Goal: Task Accomplishment & Management: Complete application form

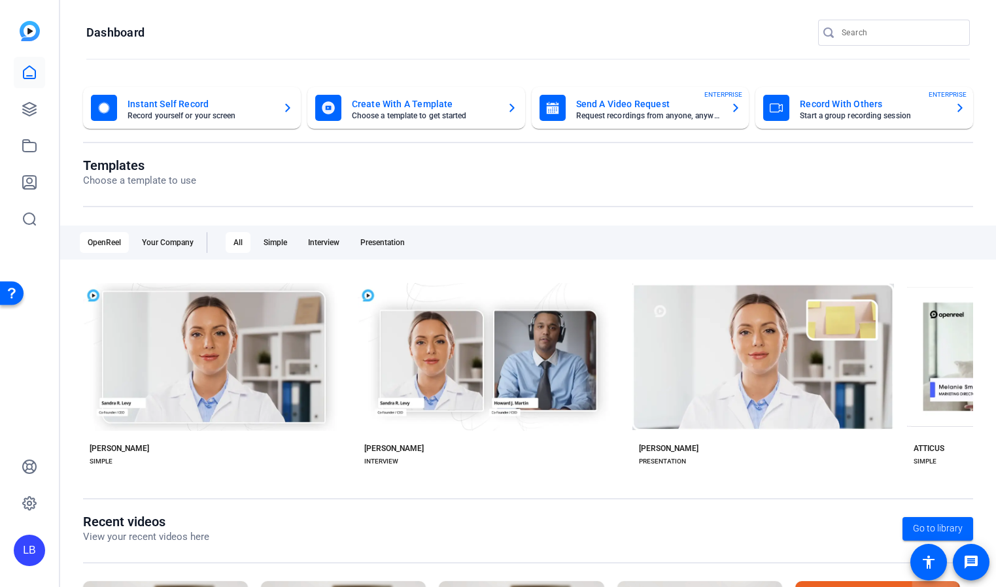
click at [624, 113] on mat-card-subtitle "Request recordings from anyone, anywhere" at bounding box center [648, 116] width 144 height 8
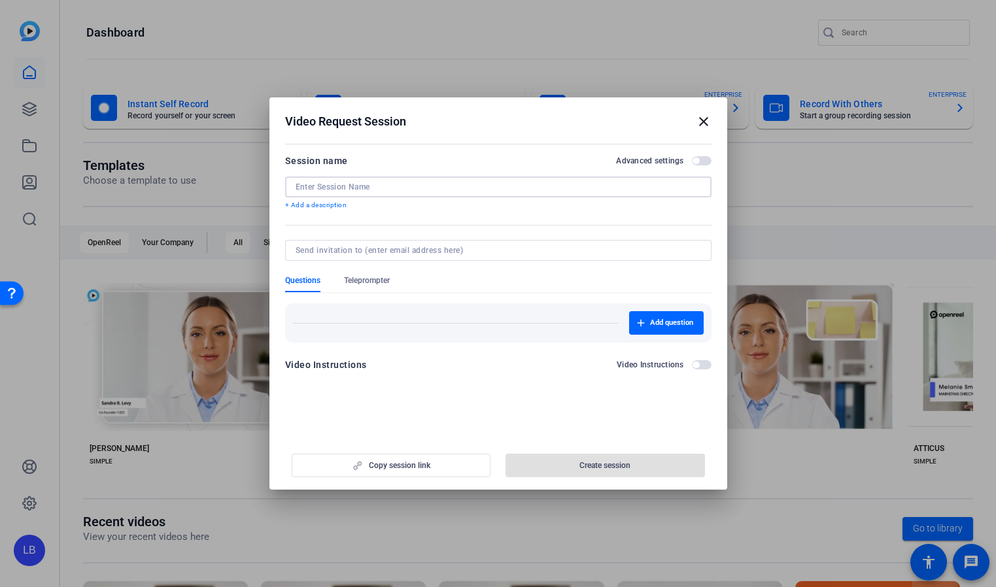
click at [511, 187] on input at bounding box center [497, 187] width 405 height 10
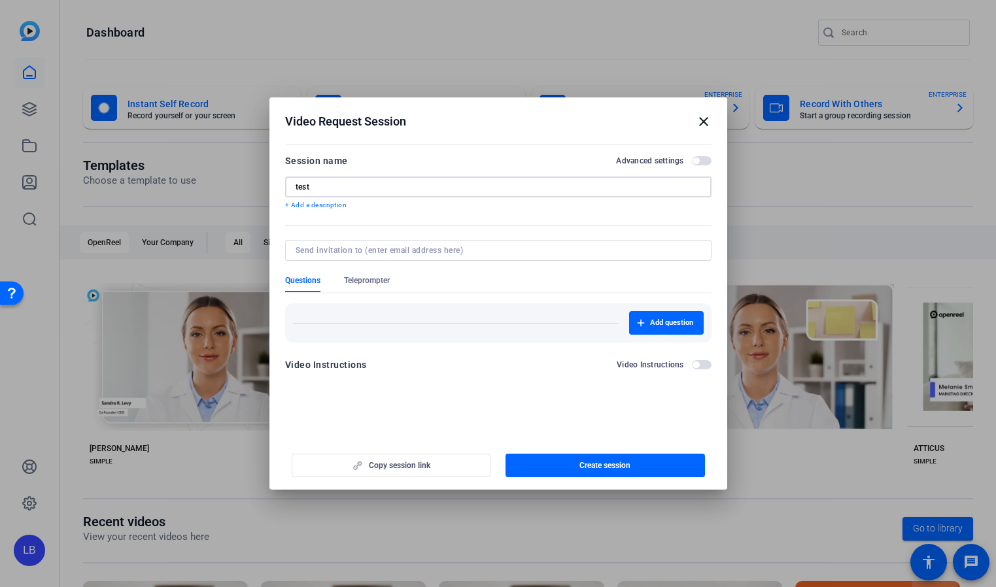
type input "test"
click at [520, 247] on input at bounding box center [495, 250] width 400 height 10
type input "travis.frady@hcahealthcare.com"
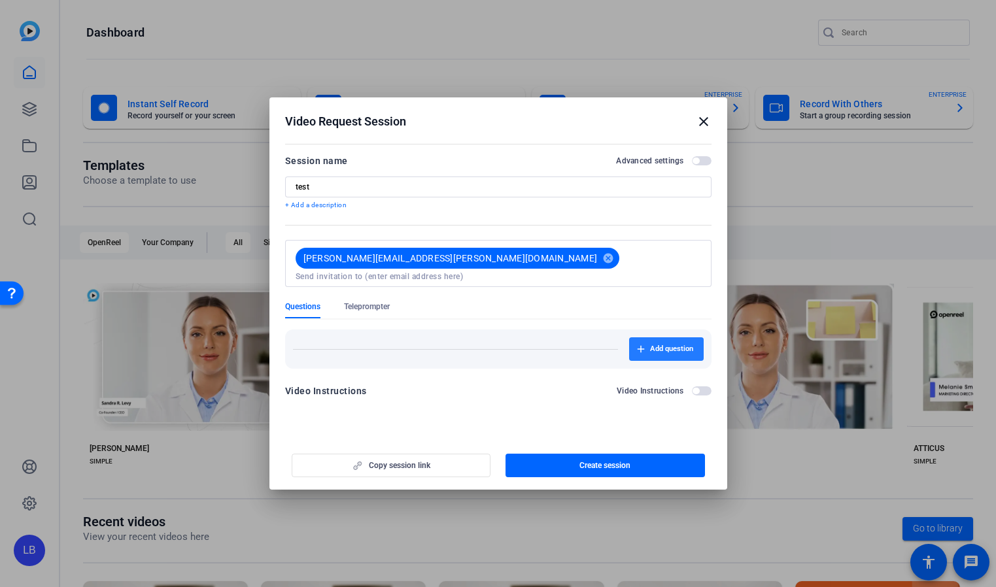
click at [661, 337] on button "Add question" at bounding box center [666, 349] width 75 height 24
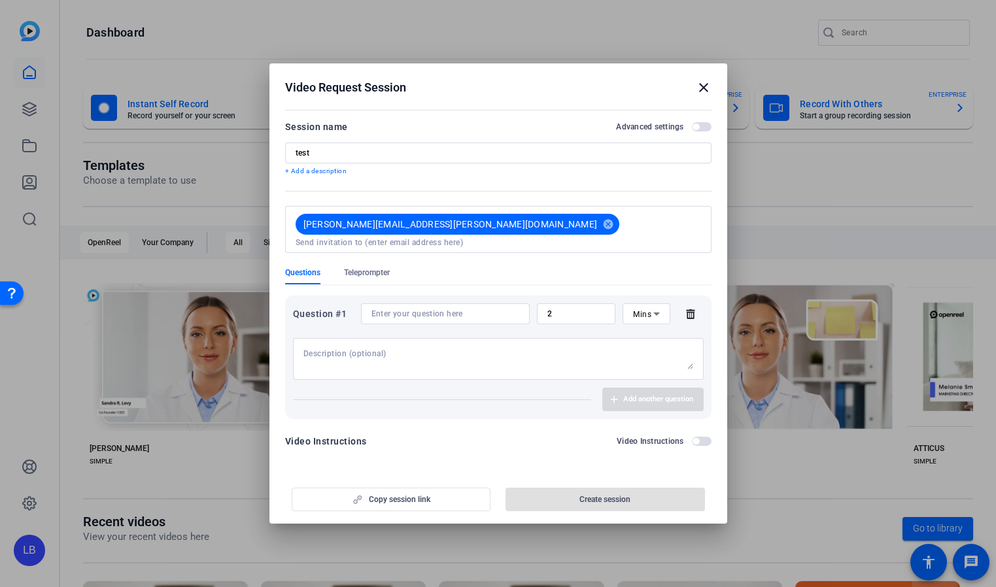
click at [443, 309] on input at bounding box center [445, 314] width 148 height 10
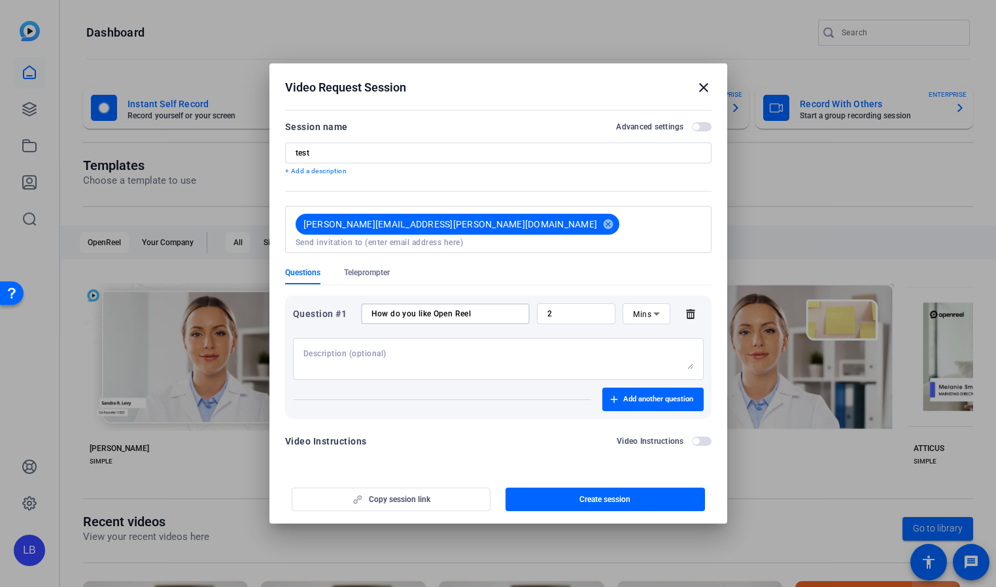
type input "How do you like Open Reel"
click at [376, 341] on div at bounding box center [498, 359] width 390 height 42
click at [376, 348] on textarea at bounding box center [498, 358] width 390 height 21
type textarea "p"
type textarea "make sure to say "open reel""
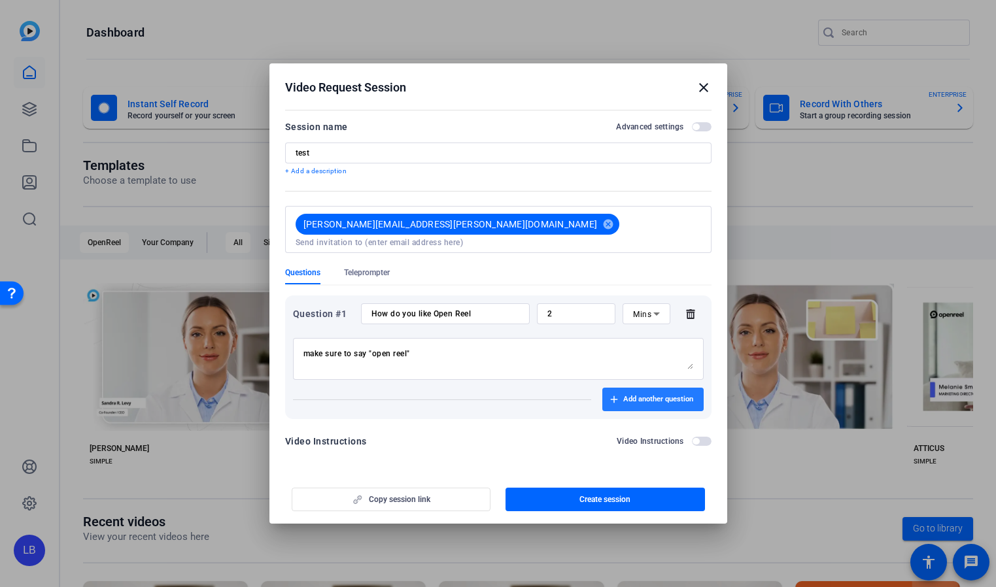
click at [664, 399] on span "Add another question" at bounding box center [658, 399] width 70 height 10
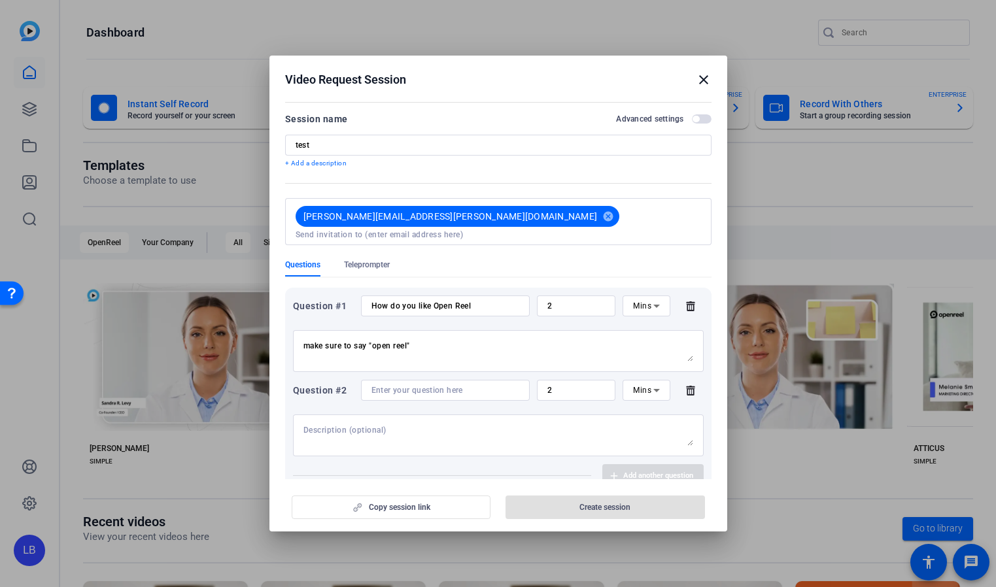
click at [433, 385] on input at bounding box center [445, 390] width 148 height 10
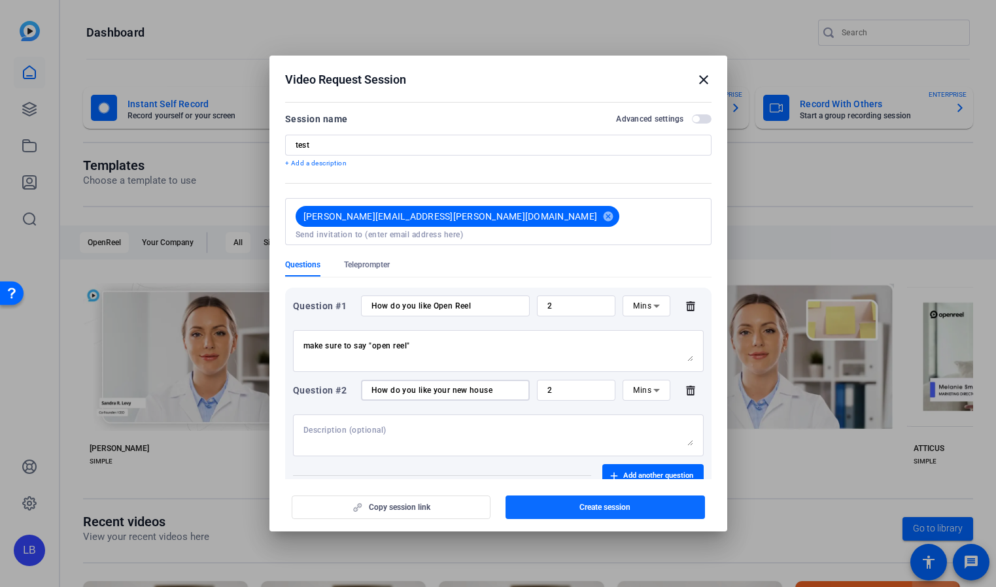
type input "How do you like your new house"
click at [637, 507] on span "button" at bounding box center [604, 507] width 199 height 31
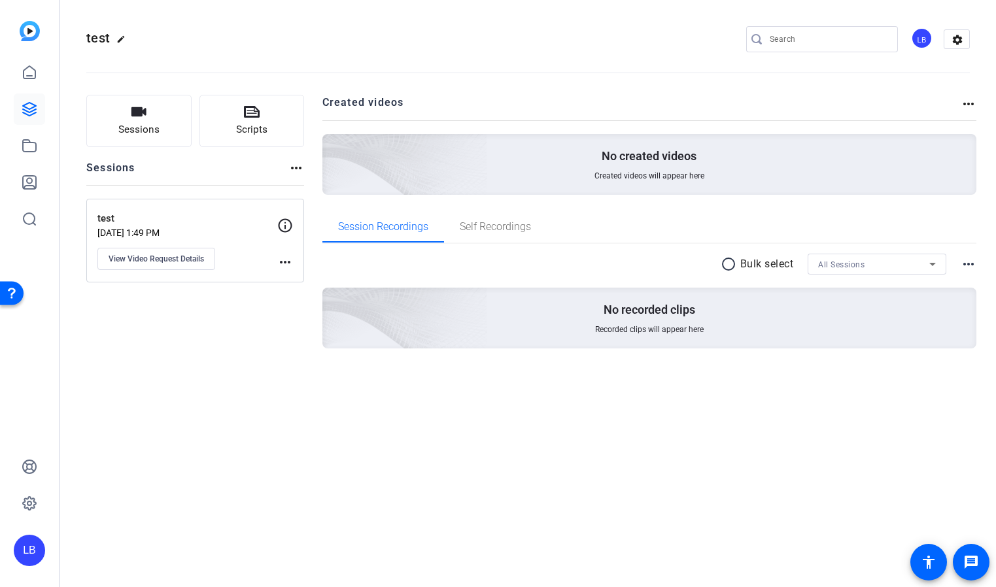
click at [281, 261] on mat-icon "more_horiz" at bounding box center [285, 262] width 16 height 16
click at [255, 291] on div at bounding box center [498, 293] width 996 height 587
click at [158, 256] on span "View Video Request Details" at bounding box center [156, 259] width 95 height 10
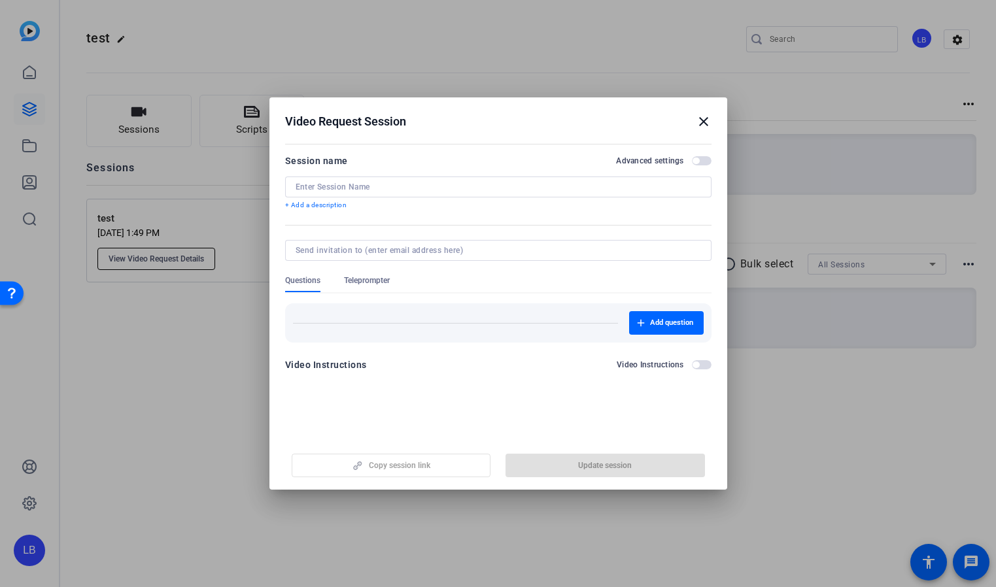
type input "test"
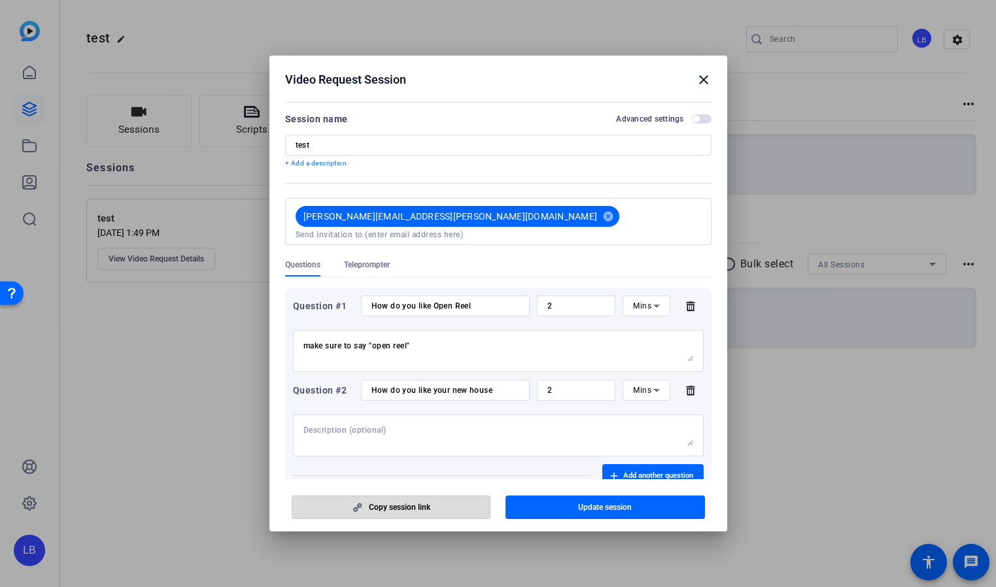
click at [433, 510] on span "button" at bounding box center [391, 507] width 198 height 31
click at [703, 77] on mat-icon "close" at bounding box center [704, 80] width 16 height 16
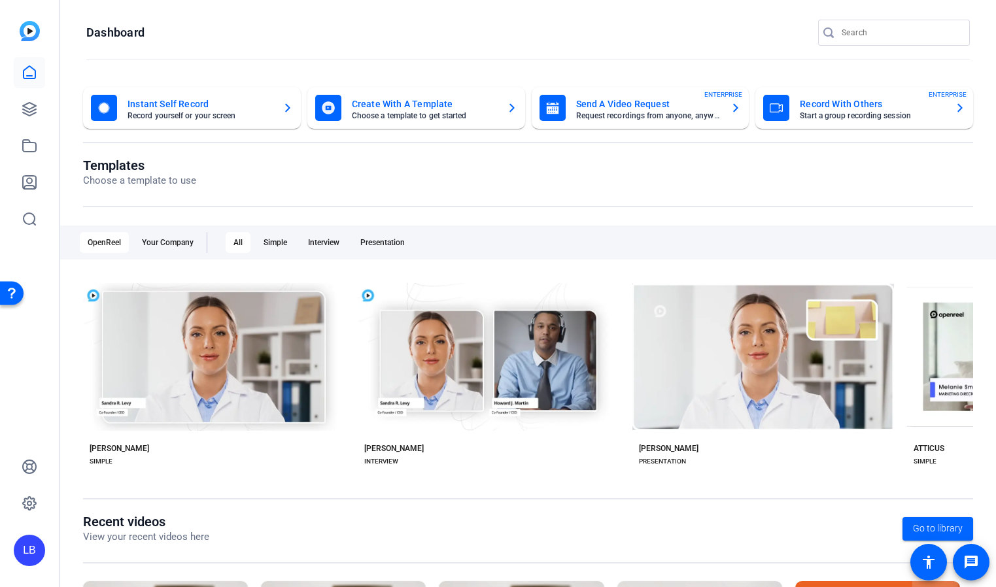
click at [164, 105] on mat-card-title "Instant Self Record" at bounding box center [199, 104] width 144 height 16
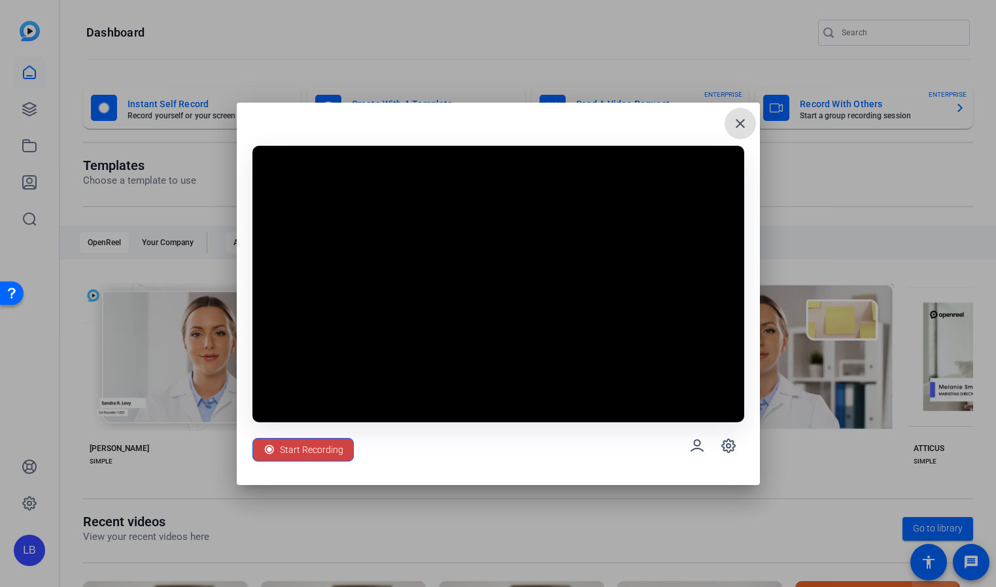
click at [733, 122] on mat-icon "close" at bounding box center [740, 124] width 16 height 16
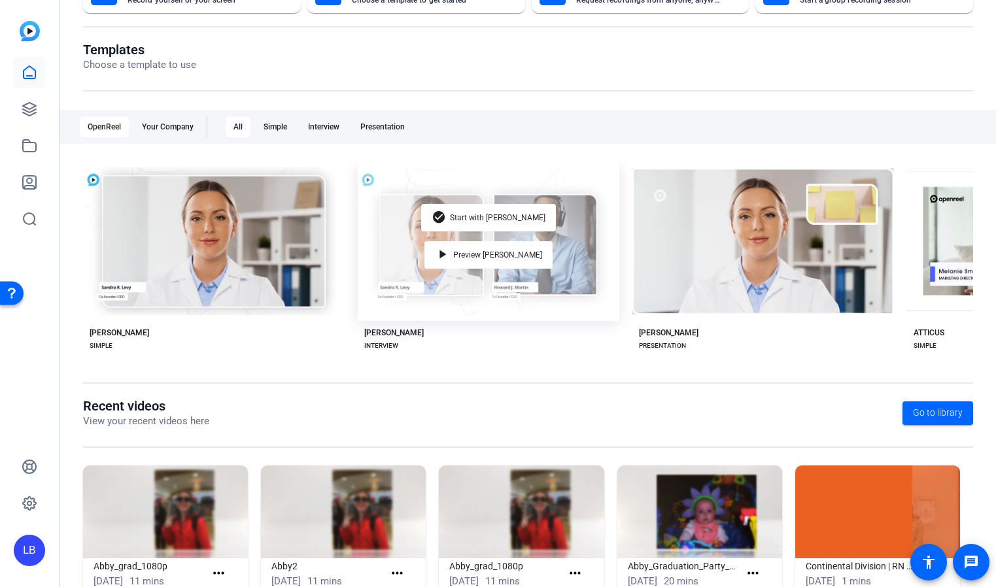
scroll to position [157, 0]
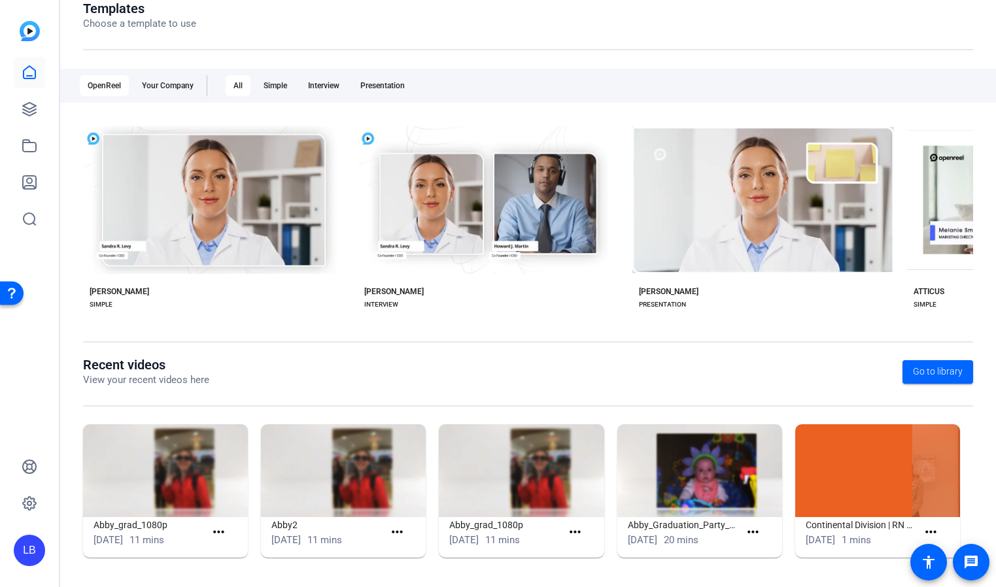
click at [331, 464] on img at bounding box center [343, 470] width 165 height 93
click at [349, 473] on img at bounding box center [343, 470] width 165 height 93
click at [678, 523] on h1 "Abby_Graduation_Party_1080p" at bounding box center [684, 525] width 112 height 16
click at [686, 511] on img at bounding box center [699, 470] width 165 height 93
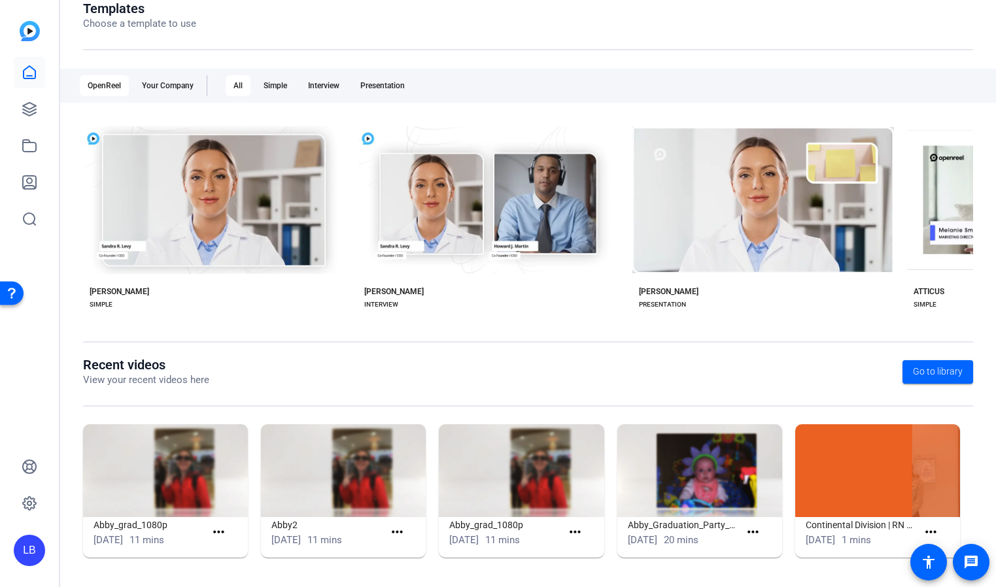
click at [687, 509] on img at bounding box center [699, 470] width 165 height 93
click at [756, 530] on mat-icon "more_horiz" at bounding box center [753, 532] width 16 height 16
click at [764, 548] on span "View" at bounding box center [781, 551] width 52 height 16
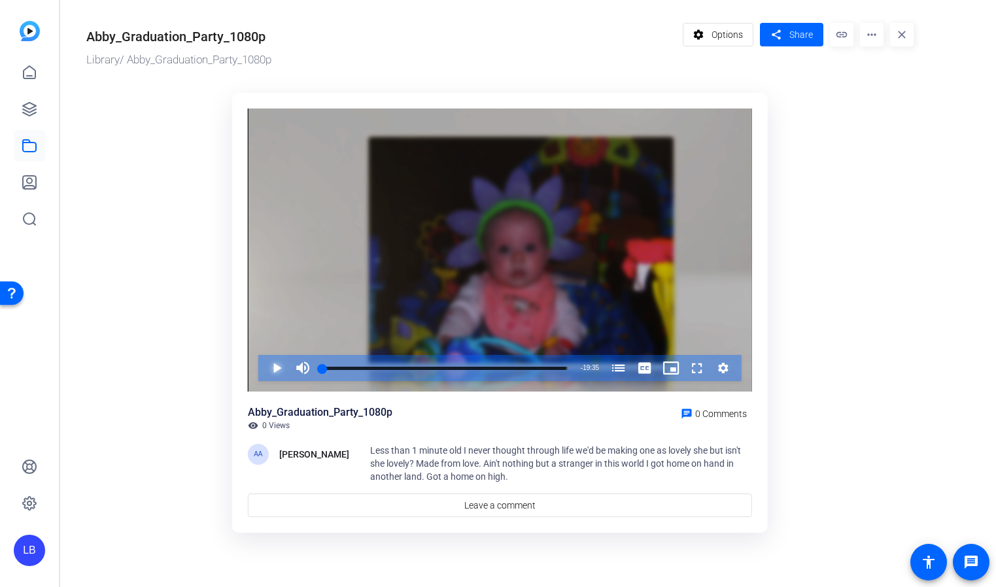
click at [263, 368] on span "Video Player" at bounding box center [263, 368] width 0 height 26
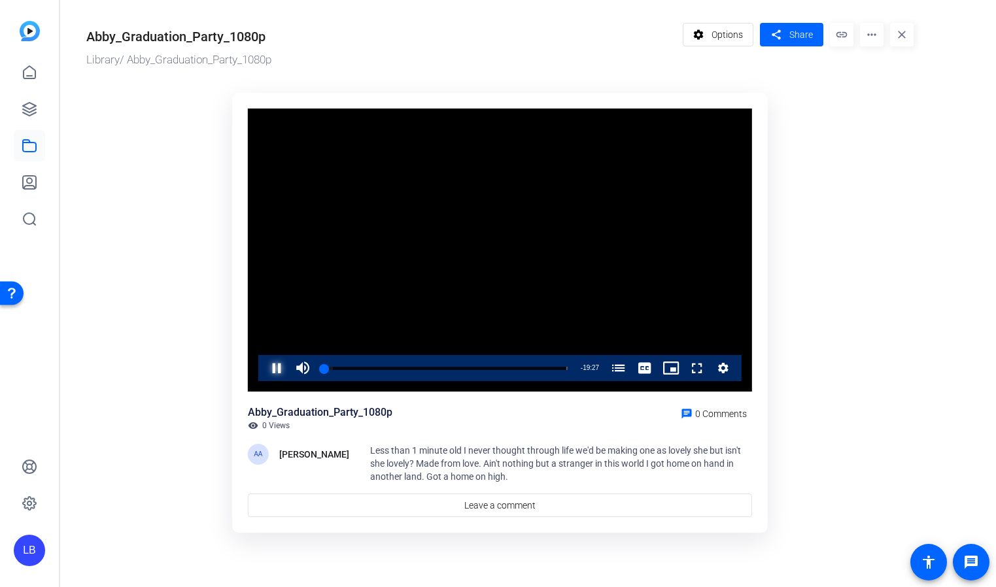
click at [263, 364] on span "Video Player" at bounding box center [263, 368] width 0 height 26
drag, startPoint x: 382, startPoint y: 370, endPoint x: 430, endPoint y: 361, distance: 49.2
click at [383, 370] on div "Progress Bar" at bounding box center [445, 368] width 243 height 3
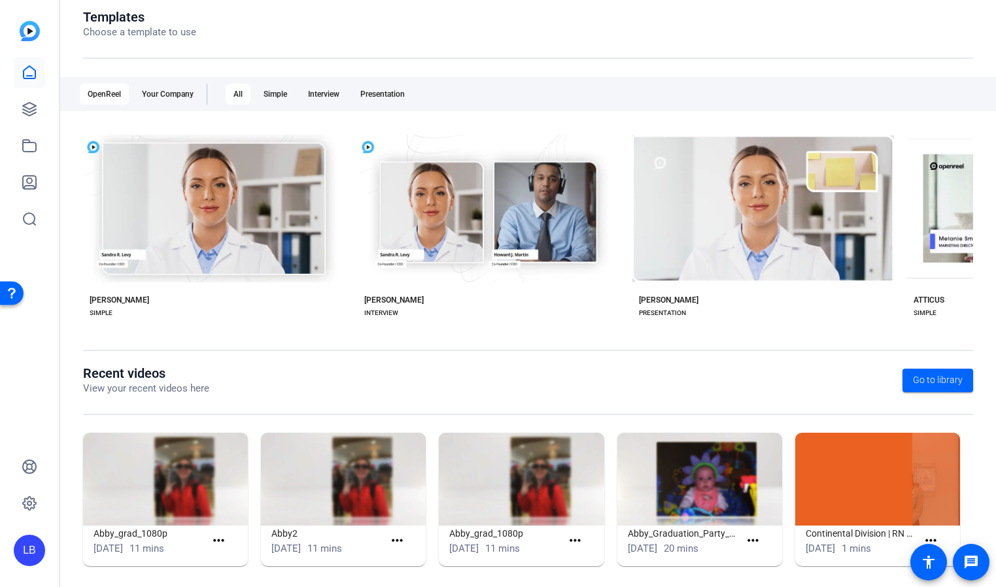
scroll to position [157, 0]
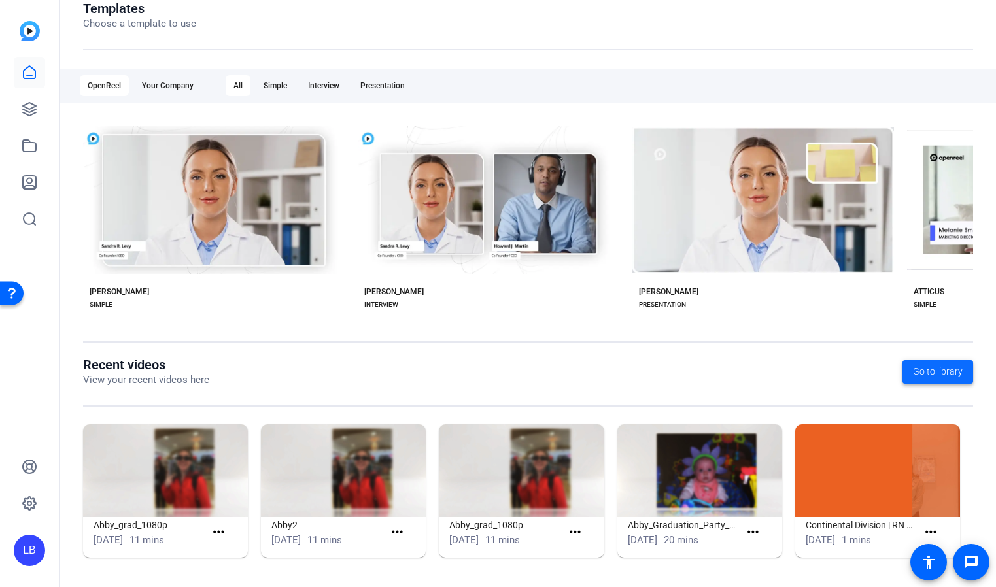
click at [913, 371] on span at bounding box center [937, 371] width 71 height 31
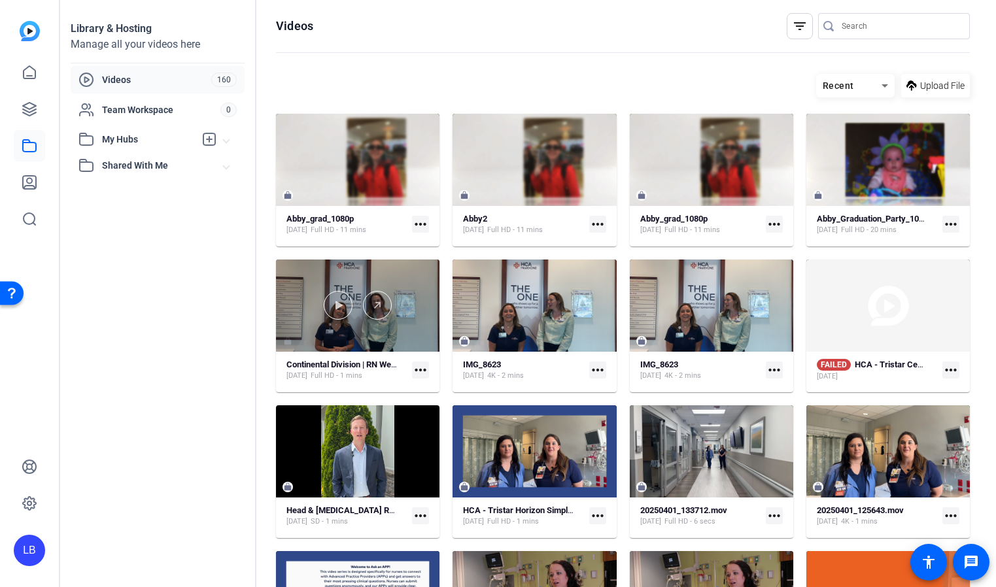
click at [329, 333] on div at bounding box center [357, 306] width 163 height 92
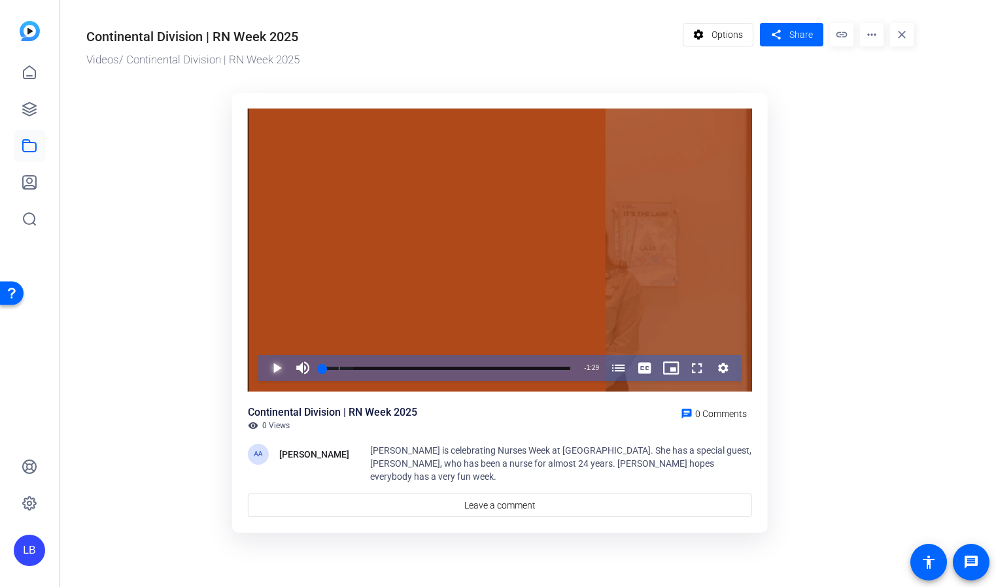
click at [263, 369] on span "Video Player" at bounding box center [263, 368] width 0 height 26
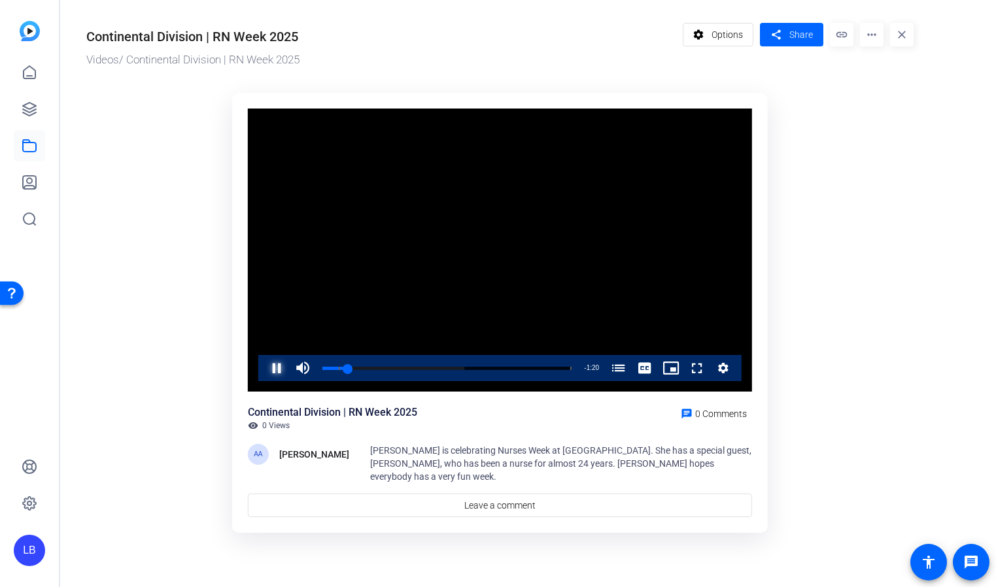
click at [263, 369] on span "Video Player" at bounding box center [263, 368] width 0 height 26
click at [263, 367] on span "Video Player" at bounding box center [263, 368] width 0 height 26
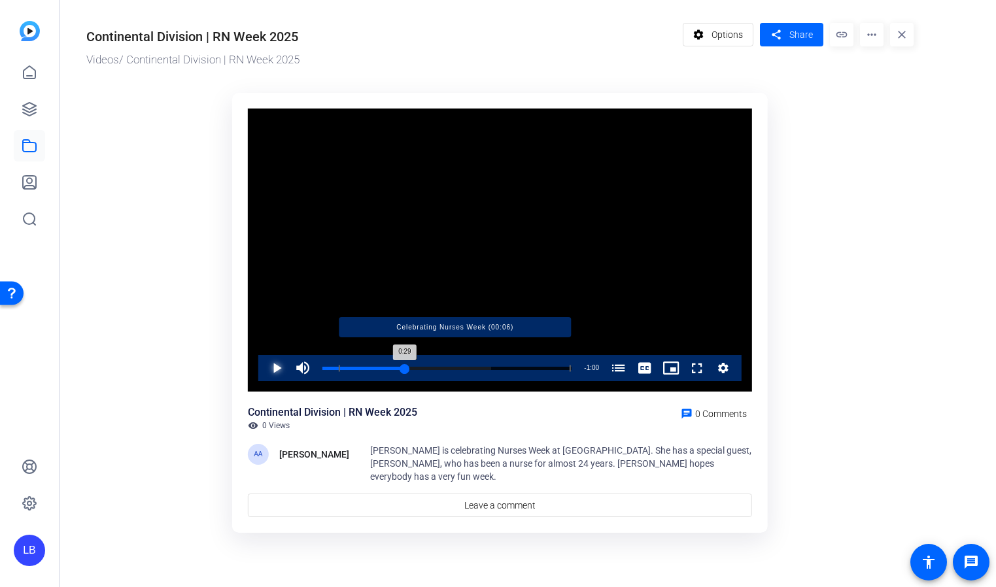
click at [405, 367] on div "Loaded : 67.71% 0:29 0:29 Celebrating Nurses Week (00:06)" at bounding box center [446, 368] width 249 height 3
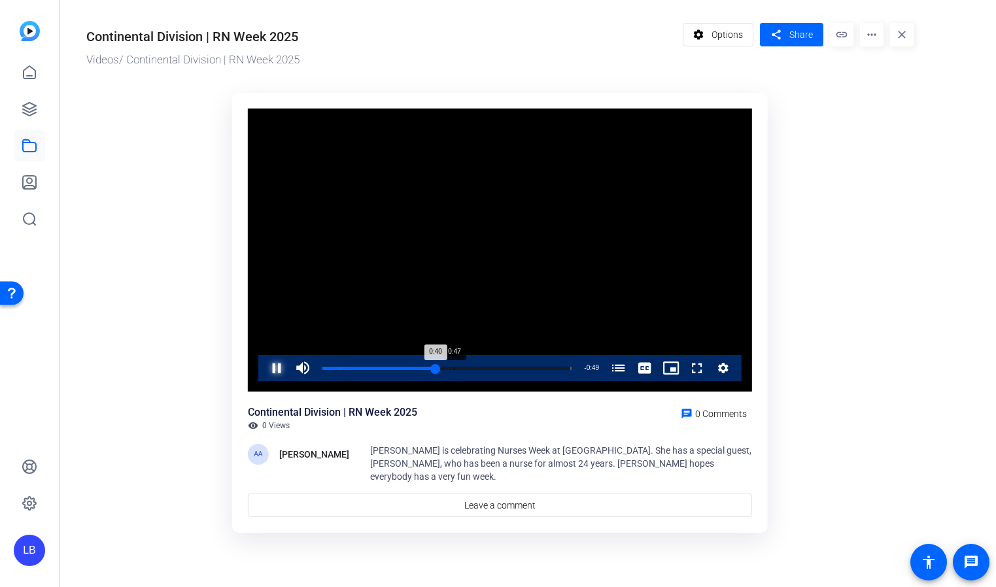
click at [454, 367] on div "Loaded : 100.00% 0:47 0:40 Celebrating Nurses Week (00:06)" at bounding box center [446, 368] width 249 height 3
click at [476, 363] on div "Loaded : 100.00% 0:55 0:55 Celebrating Nurses Week (00:06)" at bounding box center [447, 368] width 262 height 26
click at [263, 365] on span "Video Player" at bounding box center [263, 368] width 0 height 26
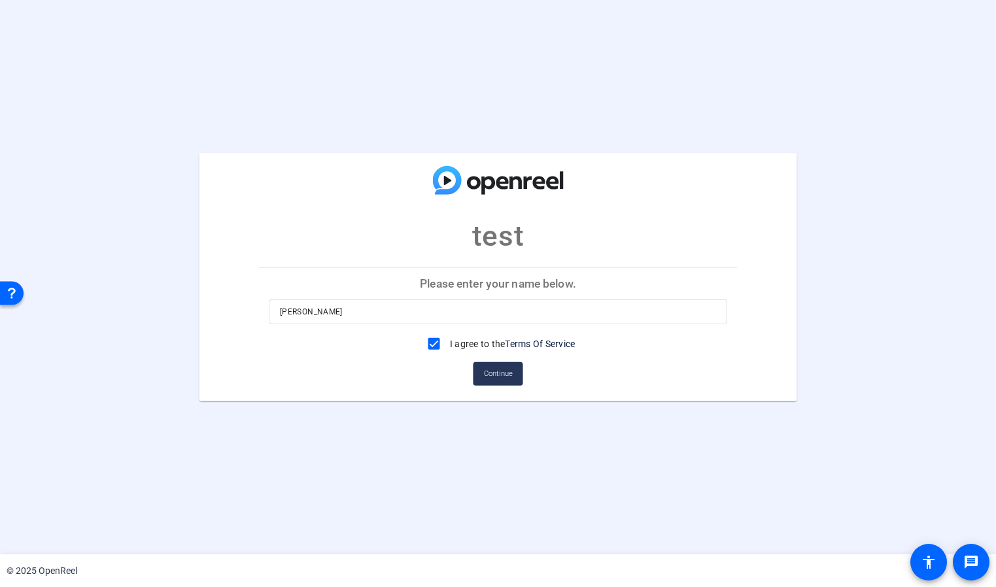
click at [495, 372] on span "Continue" at bounding box center [498, 374] width 29 height 20
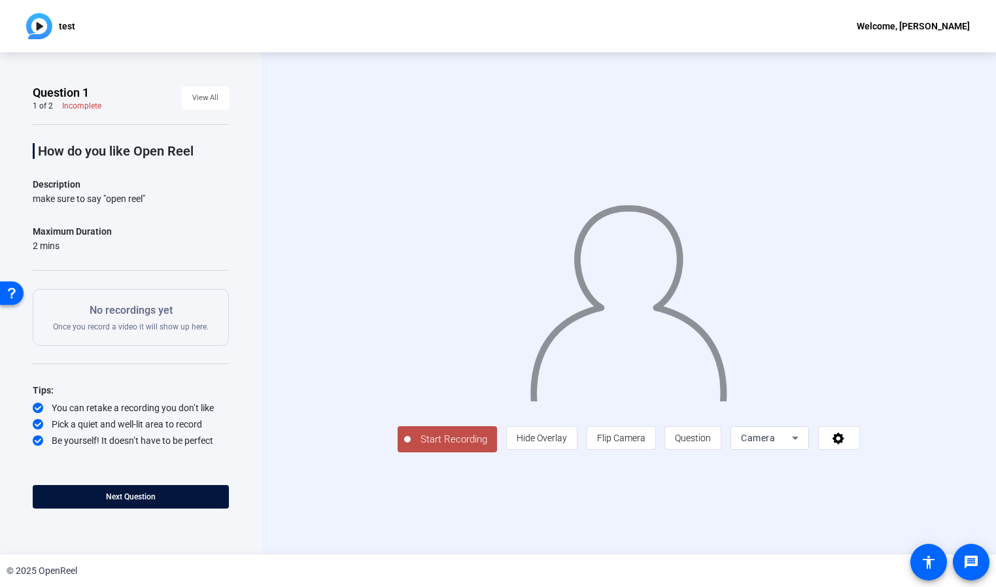
click at [411, 447] on span "Start Recording" at bounding box center [454, 439] width 86 height 15
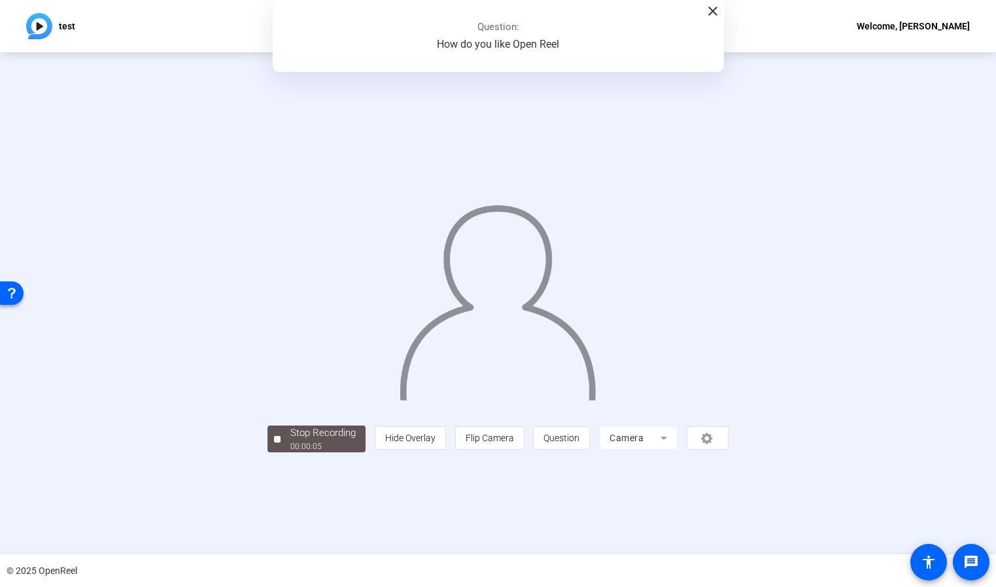
click at [290, 441] on div "Stop Recording" at bounding box center [322, 433] width 65 height 15
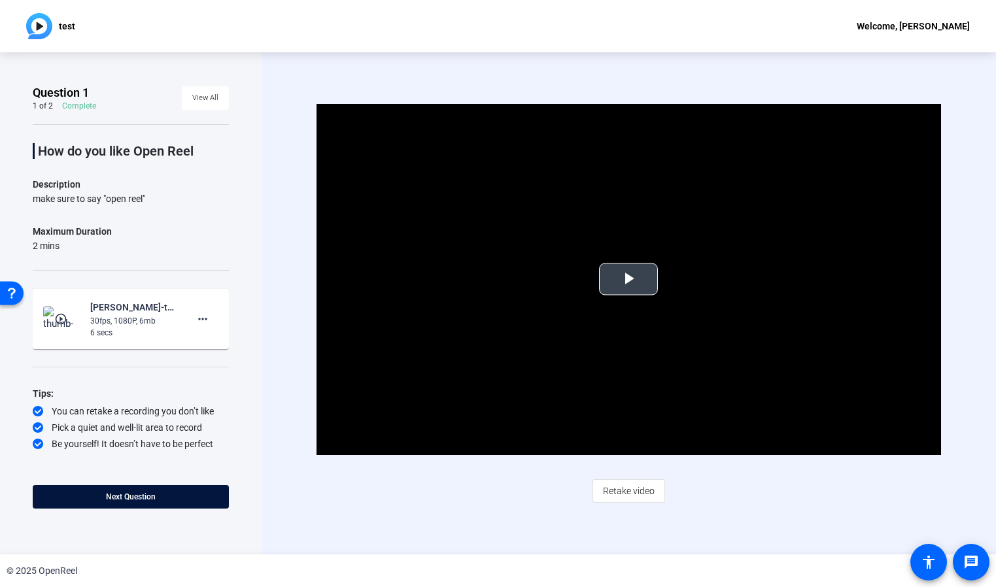
click at [628, 279] on span "Video Player" at bounding box center [628, 279] width 0 height 0
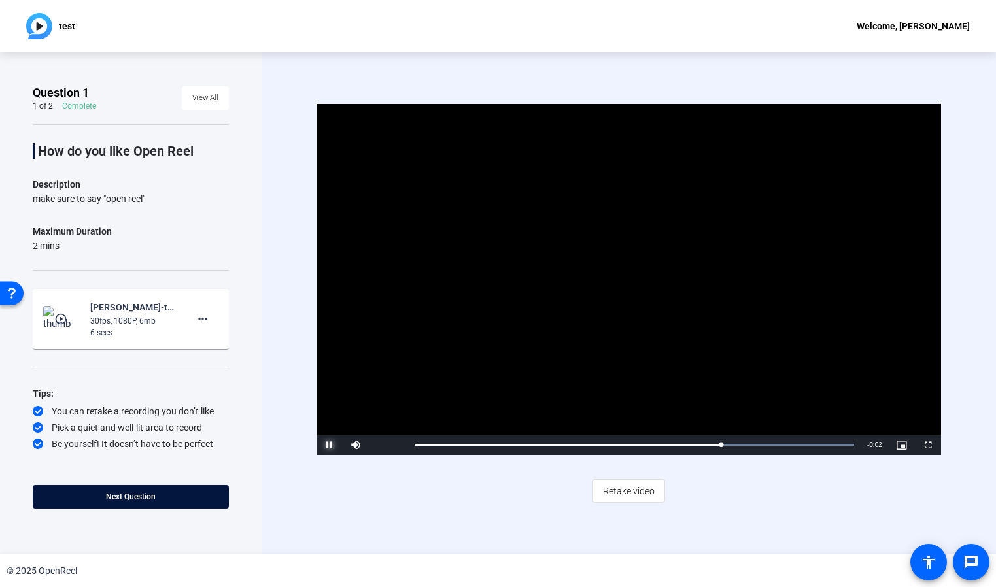
click at [331, 445] on span "Video Player" at bounding box center [329, 445] width 26 height 0
click at [209, 319] on mat-icon "more_horiz" at bounding box center [203, 319] width 16 height 16
click at [228, 343] on span "Delete clip" at bounding box center [223, 346] width 52 height 16
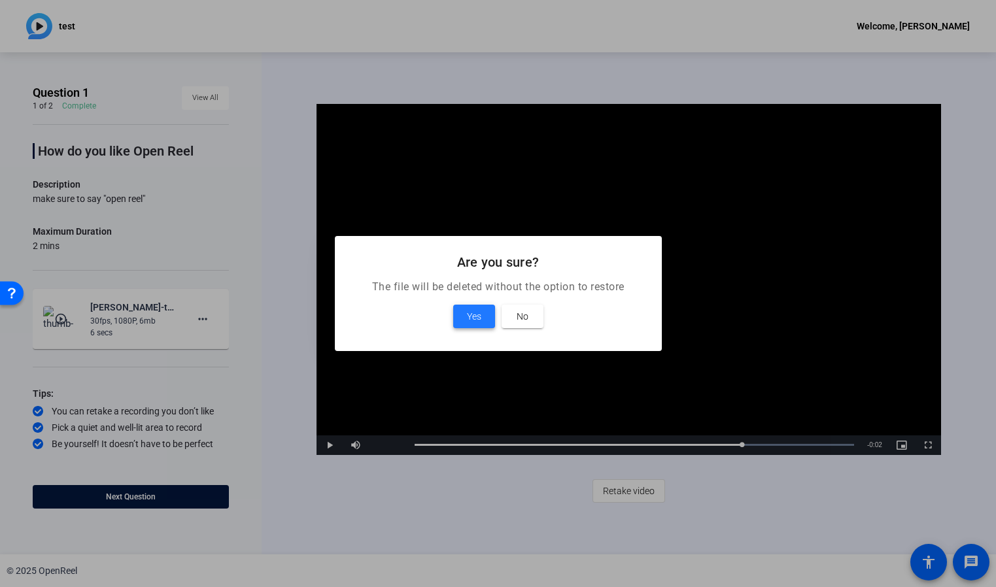
click at [475, 312] on span "Yes" at bounding box center [474, 317] width 14 height 16
